Goal: Check status: Check status

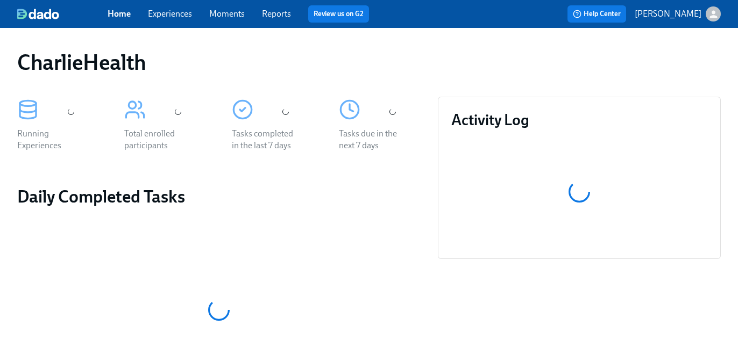
click at [161, 14] on link "Experiences" at bounding box center [170, 14] width 44 height 10
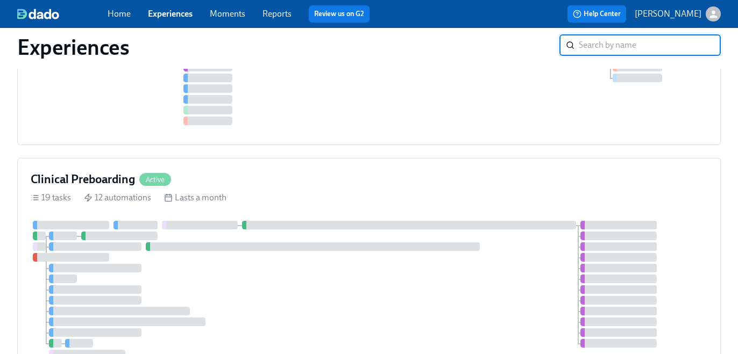
scroll to position [11, 0]
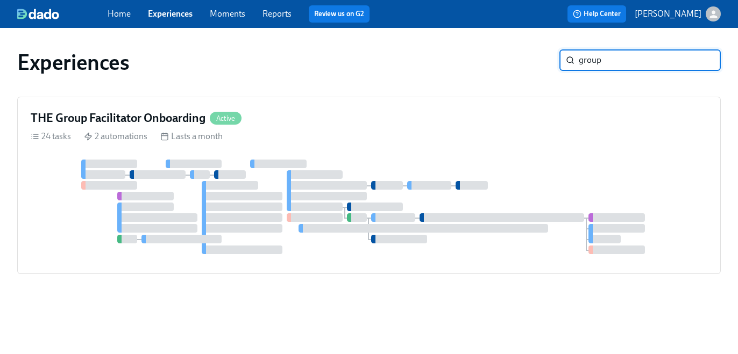
type input "group"
click at [504, 151] on div "THE Group Facilitator Onboarding Active 24 tasks 2 automations Lasts a month" at bounding box center [368, 185] width 703 height 177
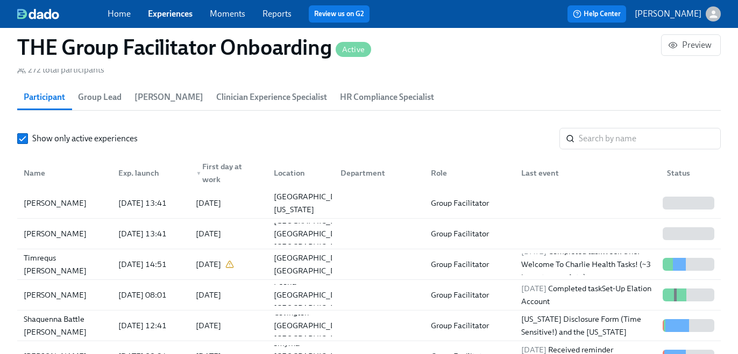
scroll to position [957, 0]
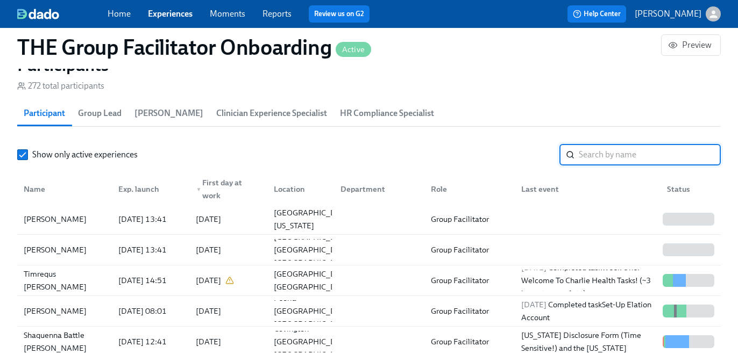
click at [591, 158] on input "search" at bounding box center [649, 155] width 142 height 22
paste input "[PERSON_NAME]"
type input "[PERSON_NAME]"
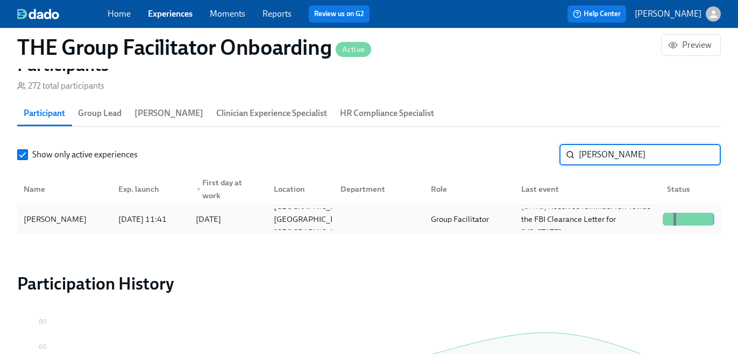
click at [473, 234] on div "[PERSON_NAME] [DATE] 11:41 2025/08/18 [GEOGRAPHIC_DATA] [GEOGRAPHIC_DATA] US Gr…" at bounding box center [368, 219] width 703 height 30
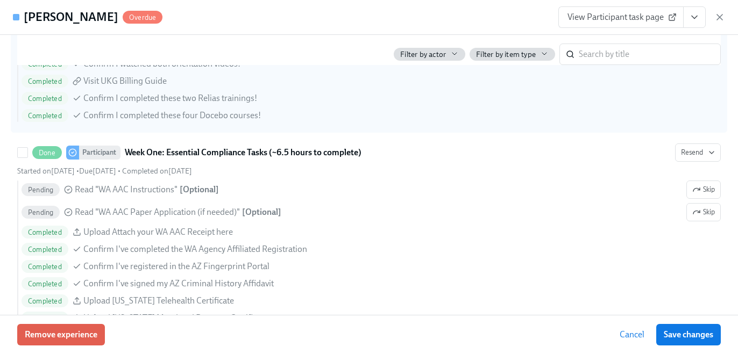
scroll to position [768, 0]
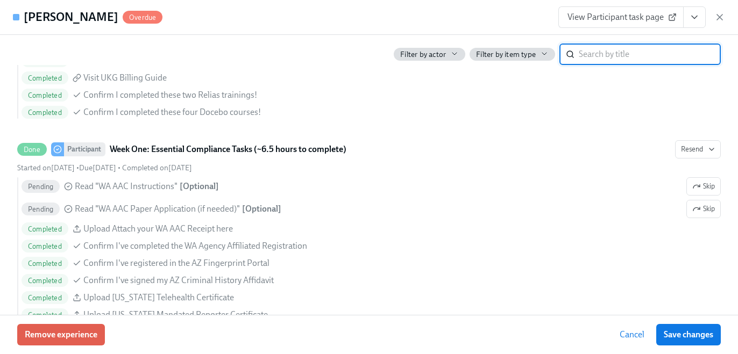
click at [611, 53] on input "search" at bounding box center [649, 55] width 142 height 22
paste input "[PERSON_NAME]"
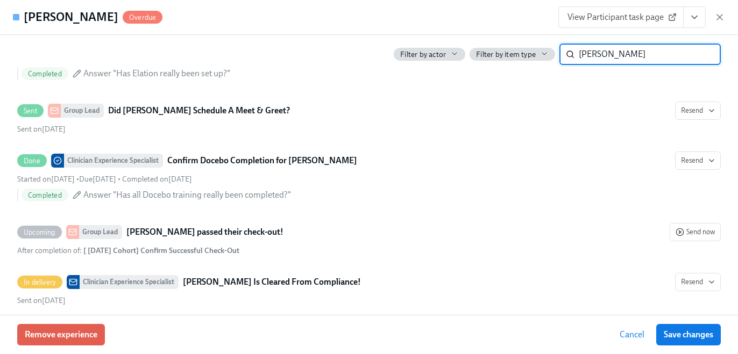
scroll to position [469, 0]
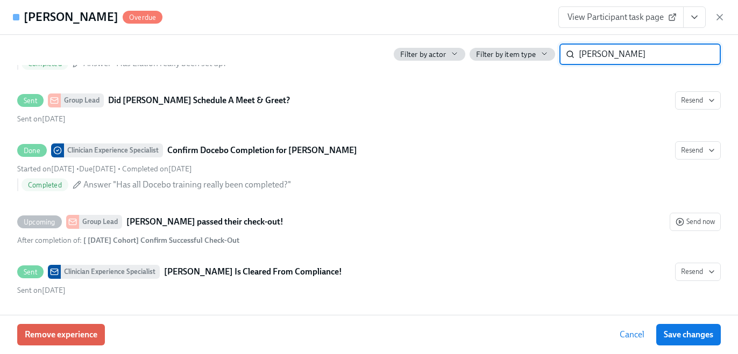
type input "[PERSON_NAME]"
click at [699, 18] on button "View task page" at bounding box center [694, 17] width 23 height 22
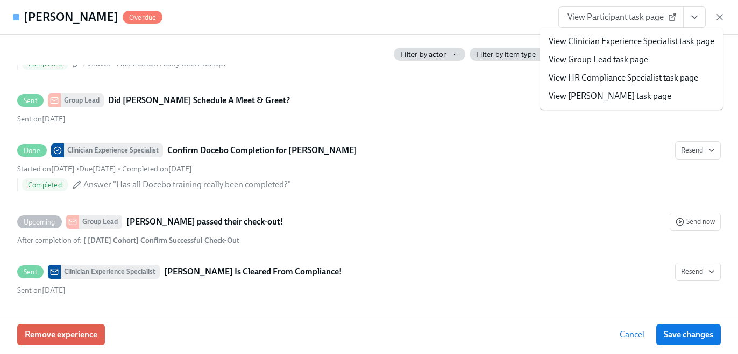
click at [652, 81] on link "View HR Compliance Specialist task page" at bounding box center [622, 78] width 149 height 12
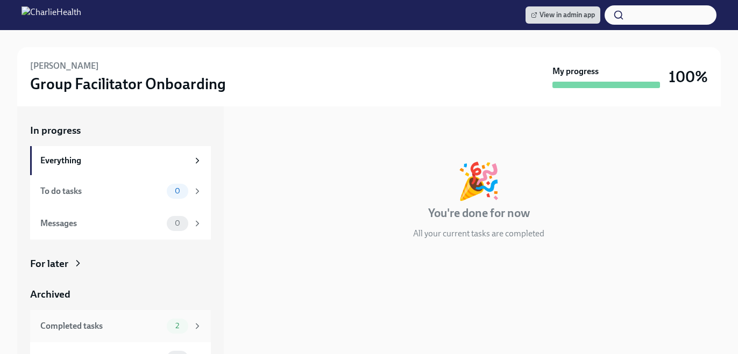
click at [162, 325] on div "Completed tasks" at bounding box center [101, 326] width 122 height 12
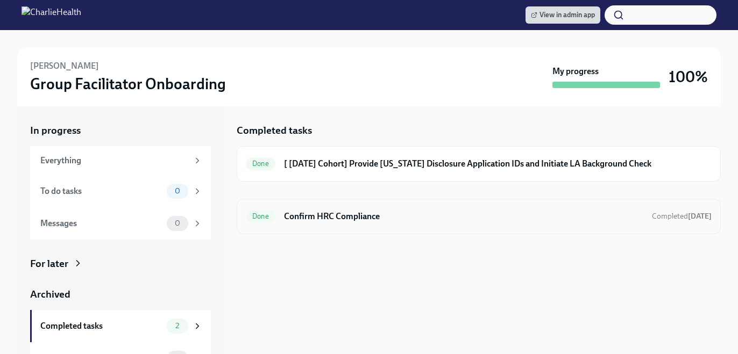
click at [356, 216] on h6 "Confirm HRC Compliance" at bounding box center [463, 217] width 359 height 12
